Goal: Download file/media

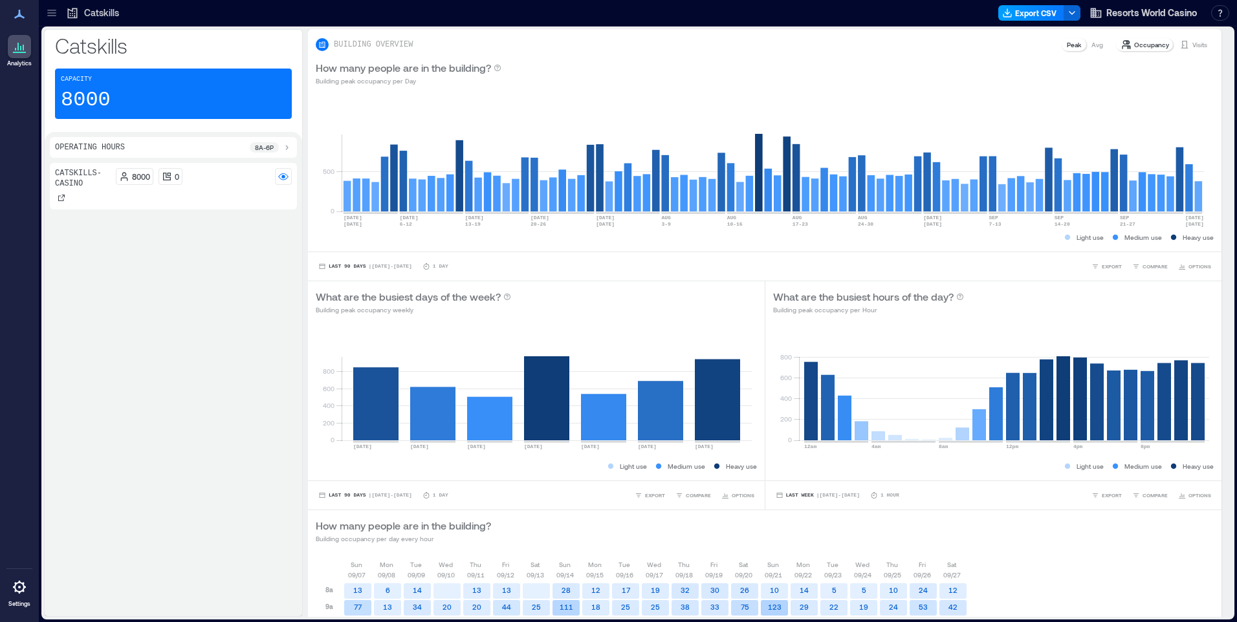
click at [1036, 11] on button "Export CSV" at bounding box center [1031, 13] width 66 height 16
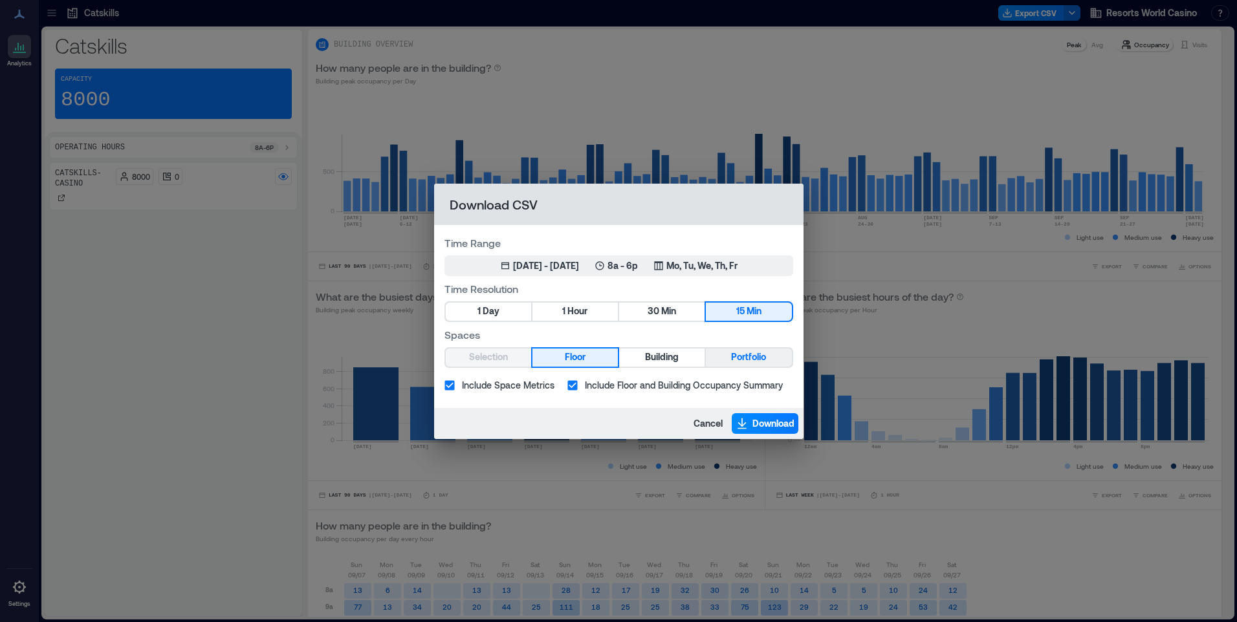
click at [764, 356] on span "Portfolio" at bounding box center [748, 357] width 35 height 16
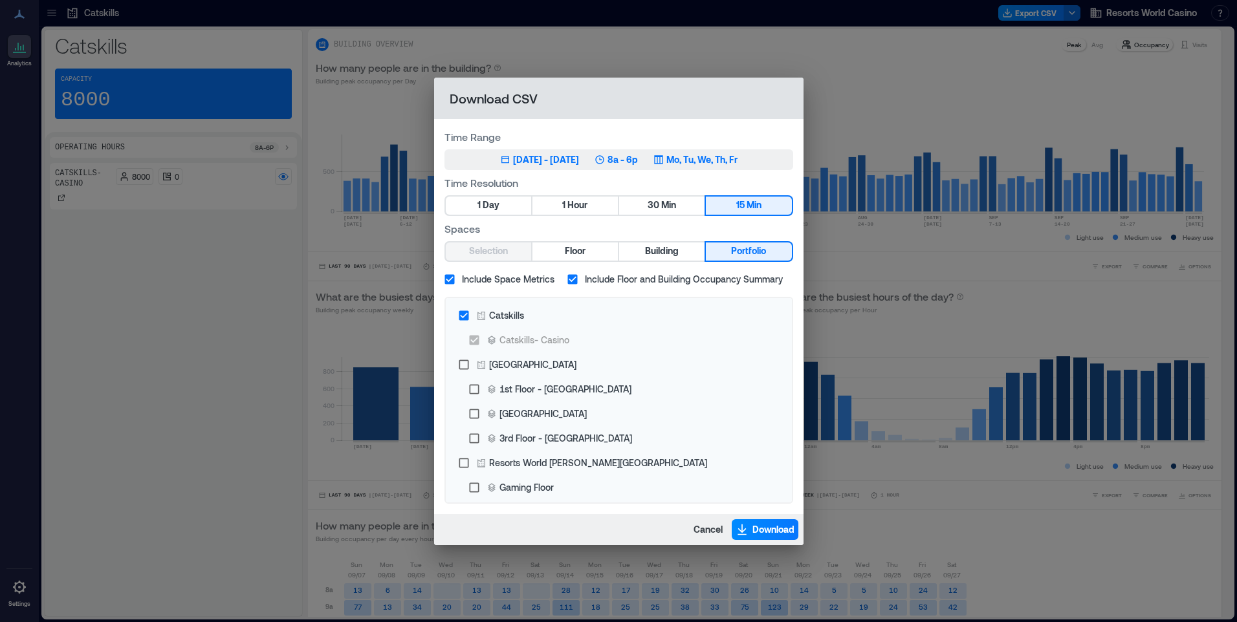
click at [726, 161] on p "Mo, Tu, We, Th, Fr" at bounding box center [701, 159] width 71 height 13
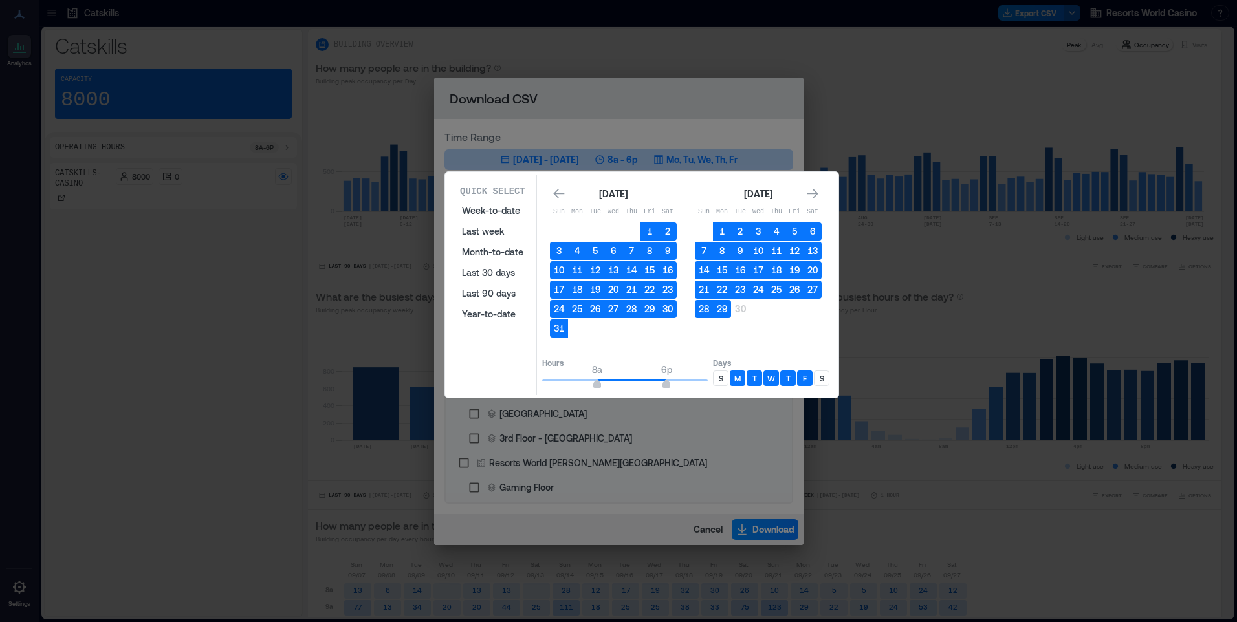
click at [723, 380] on p "S" at bounding box center [721, 378] width 5 height 10
click at [823, 373] on p "S" at bounding box center [822, 378] width 5 height 10
click at [723, 311] on button "29" at bounding box center [722, 309] width 18 height 18
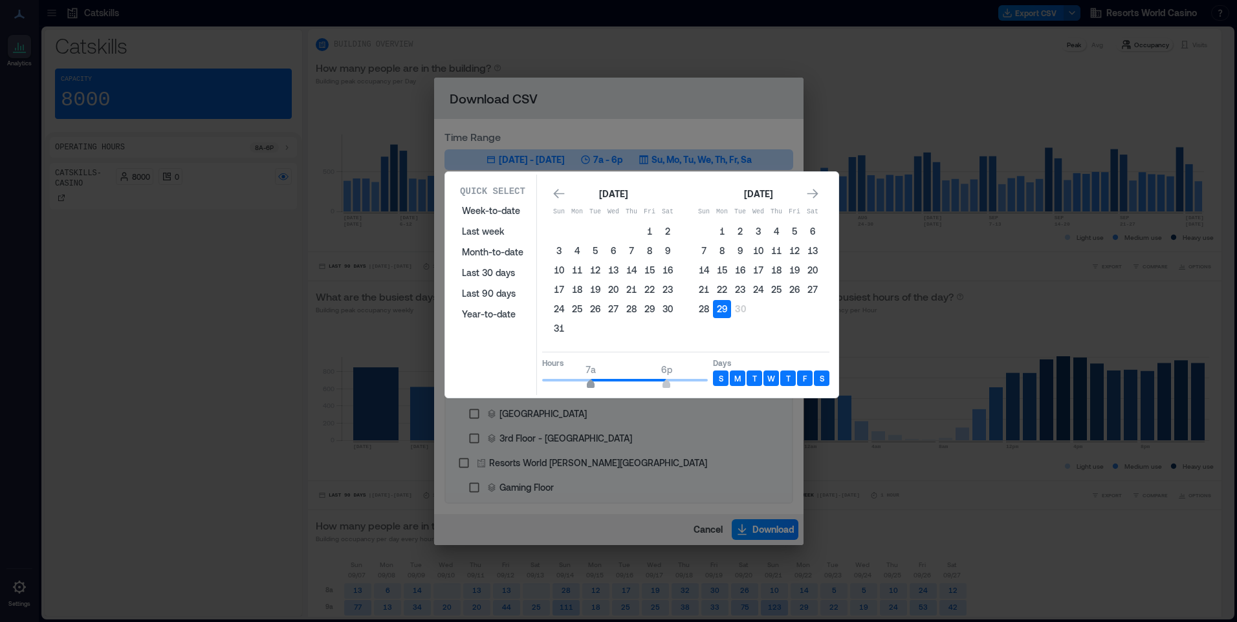
type input "*"
drag, startPoint x: 602, startPoint y: 382, endPoint x: 583, endPoint y: 382, distance: 18.8
click at [583, 382] on span "6a 6p" at bounding box center [625, 380] width 166 height 19
type input "**"
drag, startPoint x: 665, startPoint y: 381, endPoint x: 708, endPoint y: 382, distance: 43.3
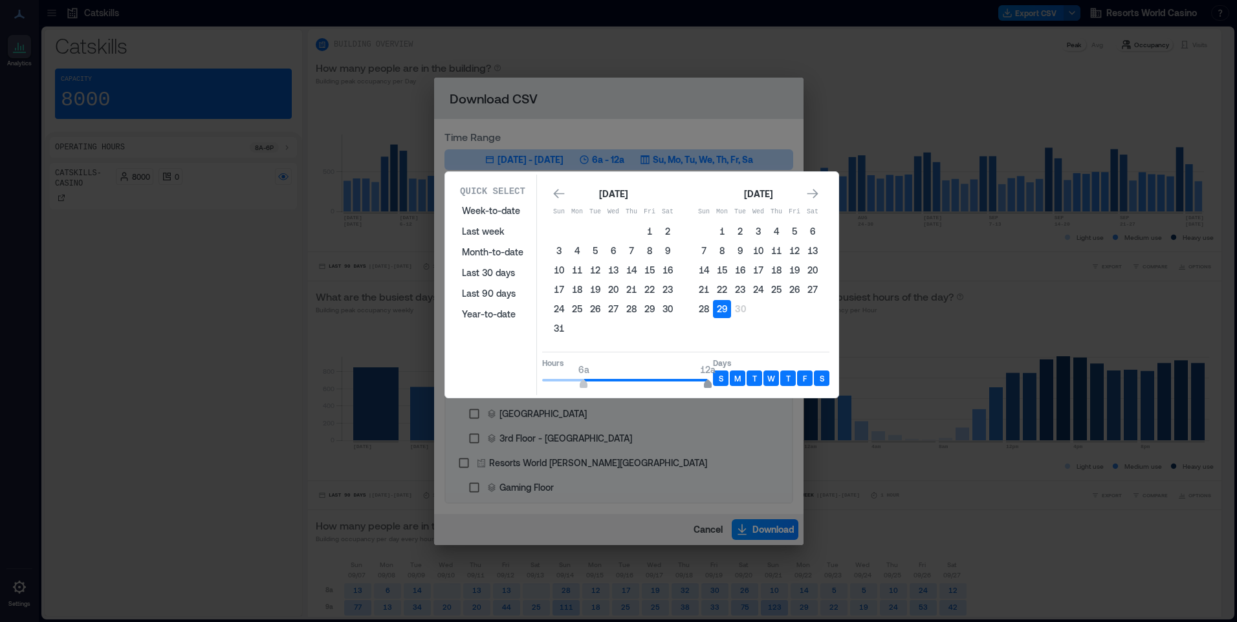
click at [712, 383] on div "Hours 6a 12a Days S M T W T F S" at bounding box center [685, 371] width 287 height 38
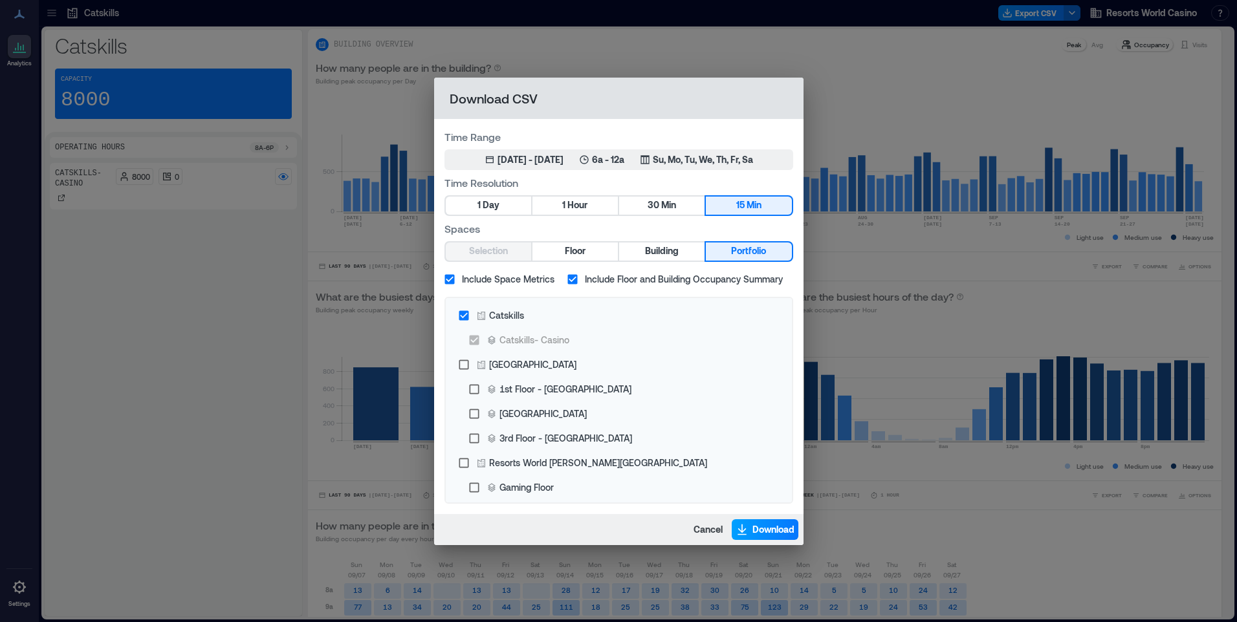
click at [764, 529] on span "Download" at bounding box center [773, 529] width 42 height 13
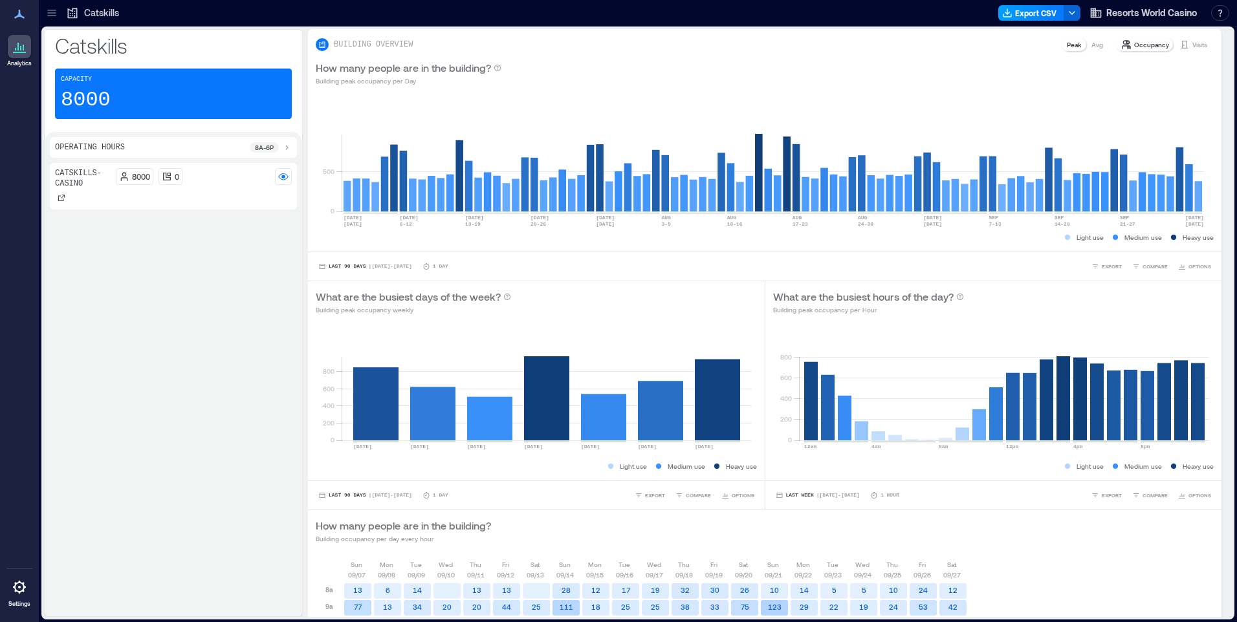
click at [1054, 9] on button "Export CSV" at bounding box center [1031, 13] width 66 height 16
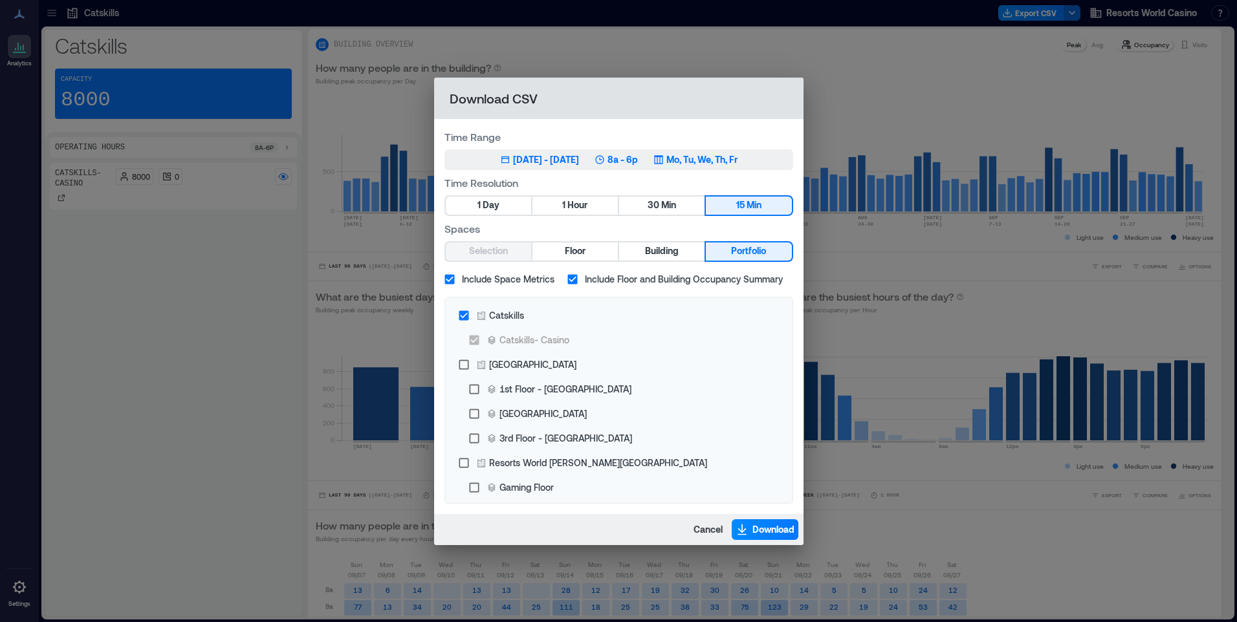
click at [721, 161] on p "Mo, Tu, We, Th, Fr" at bounding box center [701, 159] width 71 height 13
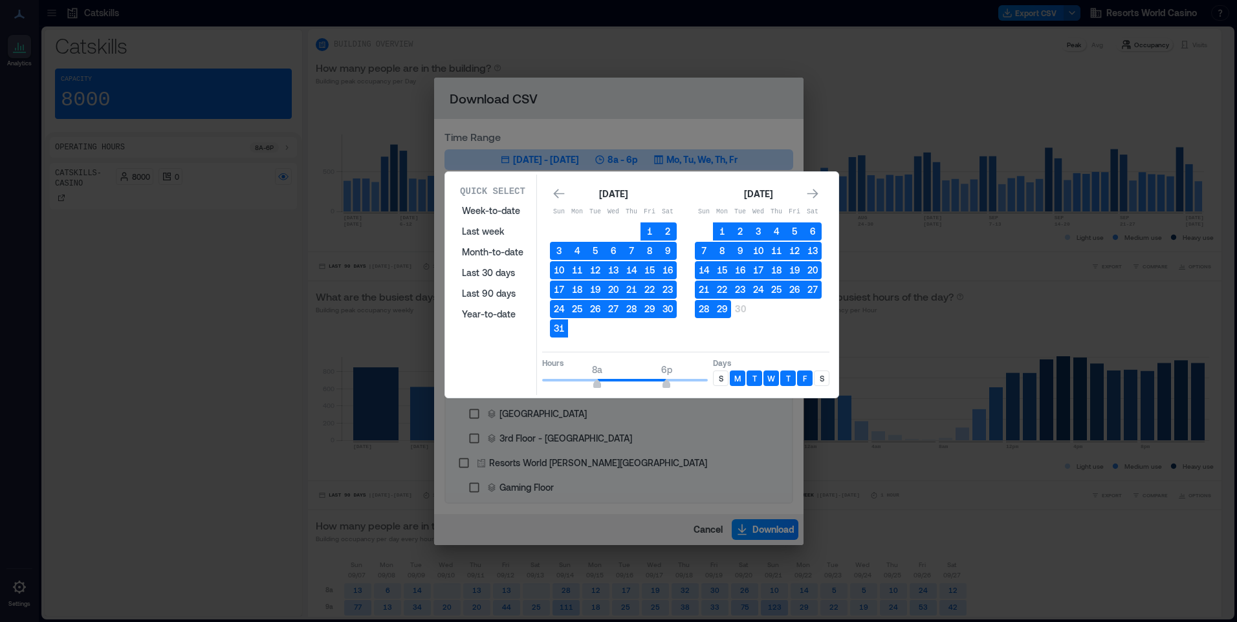
click at [723, 380] on div "S" at bounding box center [721, 379] width 16 height 16
click at [820, 377] on p "S" at bounding box center [822, 378] width 5 height 10
click at [725, 311] on button "29" at bounding box center [722, 309] width 18 height 18
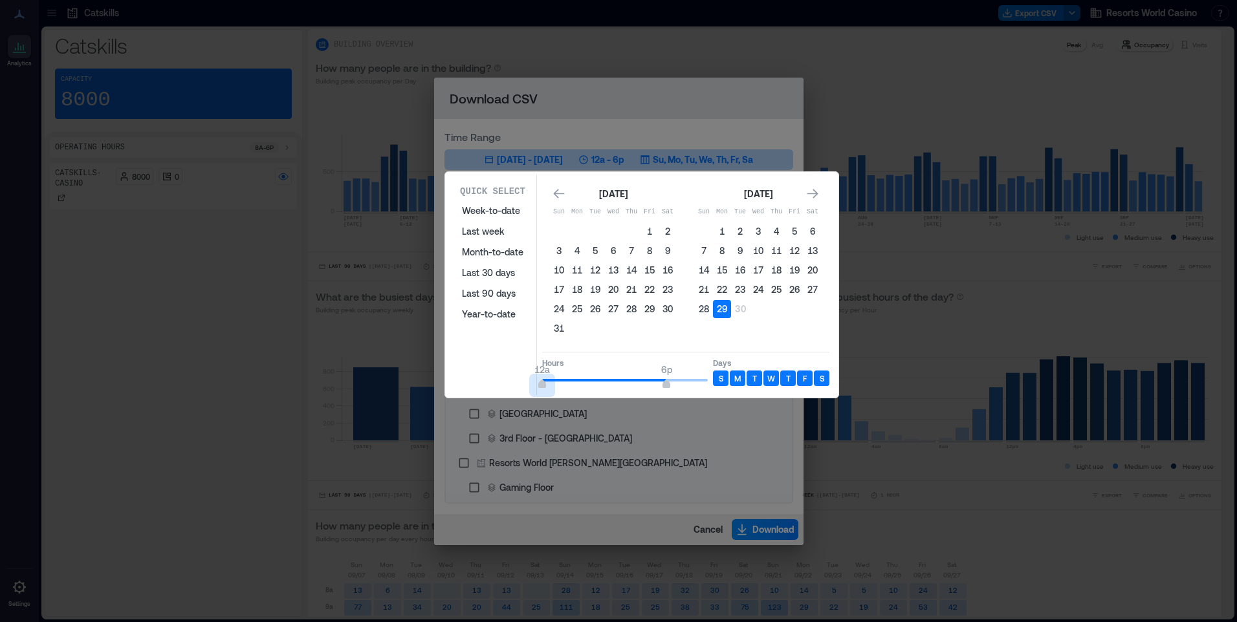
type input "*"
drag, startPoint x: 599, startPoint y: 385, endPoint x: 530, endPoint y: 381, distance: 69.3
click at [530, 381] on div "Quick Select Week-to-date Last week Month-to-date Last 30 days Last 90 days Yea…" at bounding box center [642, 285] width 386 height 221
type input "*"
drag, startPoint x: 663, startPoint y: 382, endPoint x: 586, endPoint y: 388, distance: 77.2
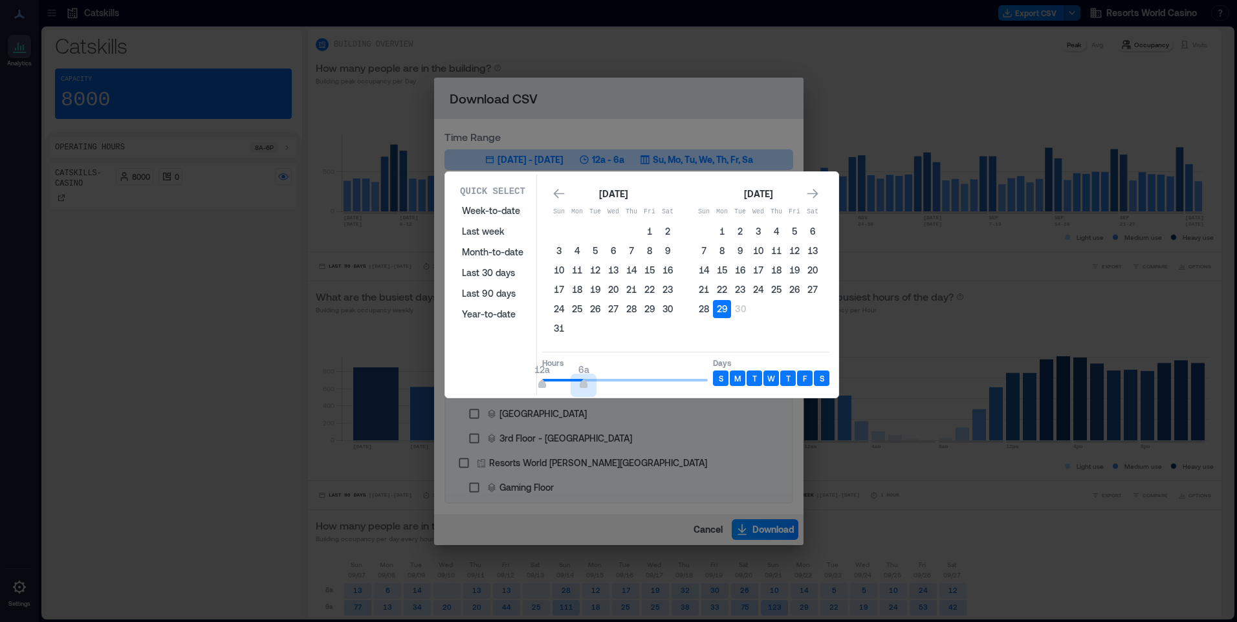
click at [585, 388] on span "12a 6a" at bounding box center [625, 380] width 166 height 19
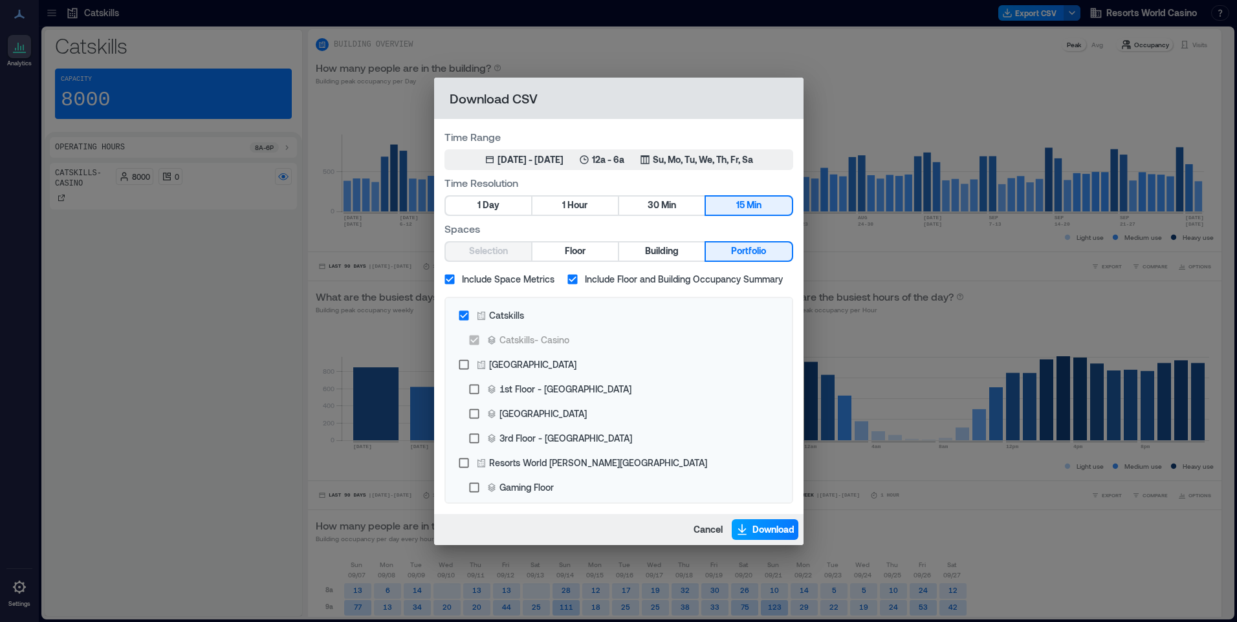
click at [756, 538] on button "Download" at bounding box center [765, 529] width 67 height 21
